Goal: Information Seeking & Learning: Learn about a topic

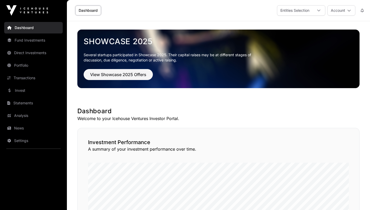
click at [25, 90] on link "Invest" at bounding box center [33, 90] width 59 height 11
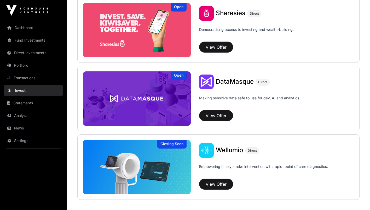
scroll to position [699, 0]
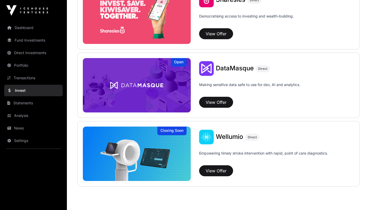
click at [129, 76] on img at bounding box center [137, 85] width 108 height 54
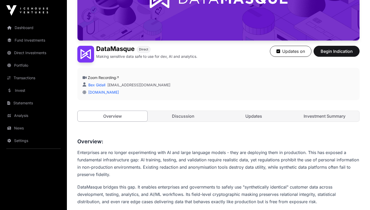
scroll to position [118, 0]
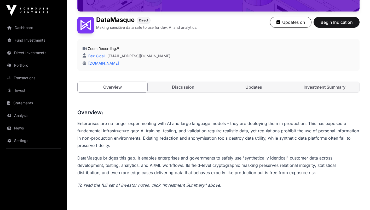
click at [185, 86] on link "Discussion" at bounding box center [183, 87] width 70 height 10
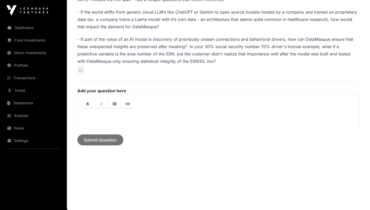
scroll to position [142, 0]
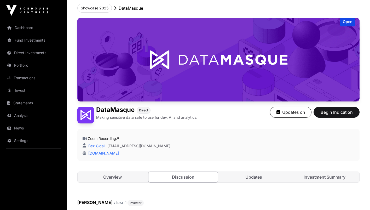
scroll to position [118, 0]
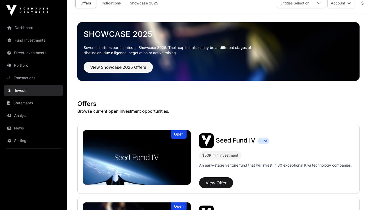
scroll to position [7, 0]
